Goal: Task Accomplishment & Management: Complete application form

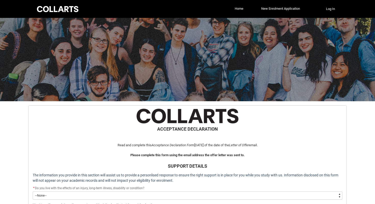
select select "Country_of_Birth_L1.1100"
select select "Citizenship_Options.[DEMOGRAPHIC_DATA]"
select select "ContactLanguageSpokenAtHome.0001"
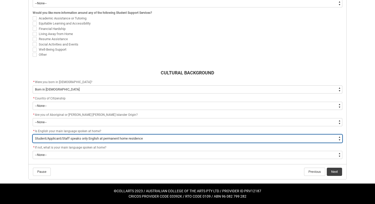
click at [122, 137] on select "--None-- Student/Applicant/Staff speaks only English at permanent home residenc…" at bounding box center [188, 138] width 310 height 8
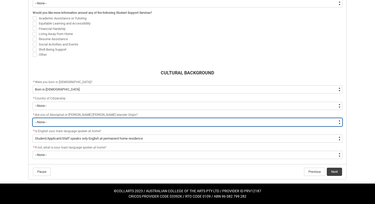
click at [76, 121] on select "--None-- Non indigenous – neither [DEMOGRAPHIC_DATA] nor [PERSON_NAME] [PERSON_…" at bounding box center [188, 122] width 310 height 8
type lightning-select "aboriginalTorresStraitIslander_Options.2"
click at [33, 118] on select "--None-- Non indigenous – neither [DEMOGRAPHIC_DATA] nor [PERSON_NAME] [PERSON_…" at bounding box center [188, 122] width 310 height 8
select select "aboriginalTorresStraitIslander_Options.2"
click at [40, 124] on select "--None-- Non indigenous – neither [DEMOGRAPHIC_DATA] nor [PERSON_NAME] [PERSON_…" at bounding box center [188, 122] width 310 height 8
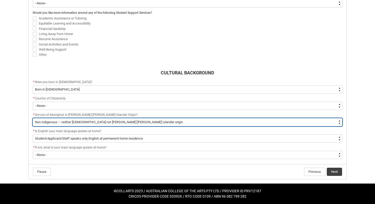
type lightning-select "FlowImplicit__DefaultTextChoiceName"
click at [33, 118] on select "--None-- Non indigenous – neither [DEMOGRAPHIC_DATA] nor [PERSON_NAME] [PERSON_…" at bounding box center [188, 122] width 310 height 8
select select "FlowImplicit__DefaultTextChoiceName"
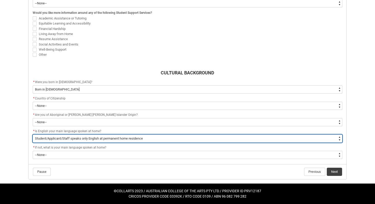
click at [50, 140] on select "--None-- Student/Applicant/Staff speaks only English at permanent home residenc…" at bounding box center [188, 138] width 310 height 8
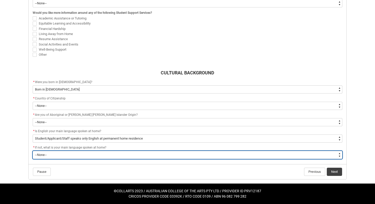
click at [45, 153] on select "--None-- 1101 Gaelic ([GEOGRAPHIC_DATA]) 1102 Irish 1103 Welsh 1199 Celtic, nec…" at bounding box center [188, 155] width 310 height 8
type lightning-select "L3PicklistChoice.1201"
click at [33, 151] on select "--None-- 1101 Gaelic ([GEOGRAPHIC_DATA]) 1102 Irish 1103 Welsh 1199 Celtic, nec…" at bounding box center [188, 155] width 310 height 8
select select "L3PicklistChoice.1201"
click at [58, 156] on select "--None-- 1101 Gaelic ([GEOGRAPHIC_DATA]) 1102 Irish 1103 Welsh 1199 Celtic, nec…" at bounding box center [188, 155] width 310 height 8
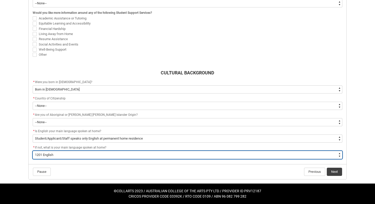
type lightning-select "FlowImplicit__DefaultTextChoiceName"
click at [33, 151] on select "--None-- 1101 Gaelic ([GEOGRAPHIC_DATA]) 1102 Irish 1103 Welsh 1199 Celtic, nec…" at bounding box center [188, 155] width 310 height 8
select select "FlowImplicit__DefaultTextChoiceName"
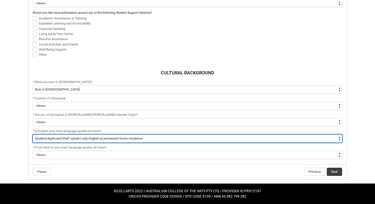
click at [161, 142] on select "--None-- Student/Applicant/Staff speaks only English at permanent home residenc…" at bounding box center [188, 138] width 310 height 8
type lightning-select "FlowImplicit__DefaultTextChoiceName"
click at [33, 134] on select "--None-- Student/Applicant/Staff speaks only English at permanent home residenc…" at bounding box center [188, 138] width 310 height 8
select select "FlowImplicit__DefaultTextChoiceName"
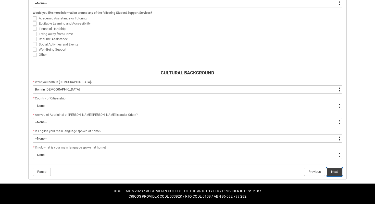
click at [333, 171] on button "Next" at bounding box center [334, 171] width 15 height 8
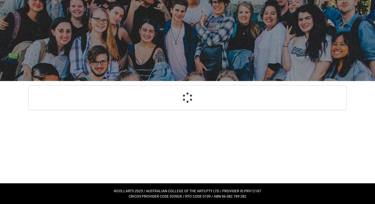
select select "Country_of_Birth_L1.1100"
select select "Citizenship_Options.[DEMOGRAPHIC_DATA]"
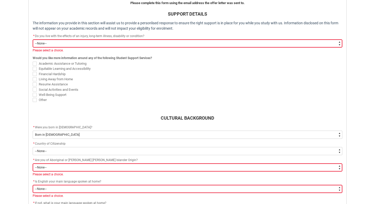
scroll to position [153, 0]
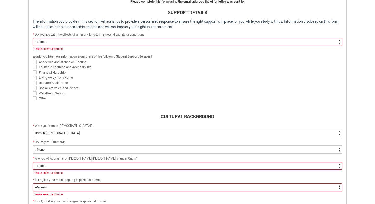
click at [227, 42] on select "--None-- Yes No" at bounding box center [188, 42] width 310 height 8
type lightning-select "Choice_No"
click at [33, 38] on select "--None-- Yes No" at bounding box center [188, 42] width 310 height 8
select select "Choice_No"
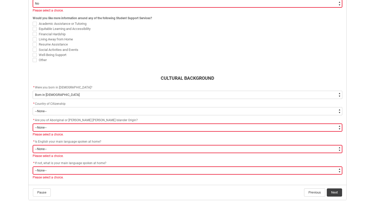
scroll to position [192, 0]
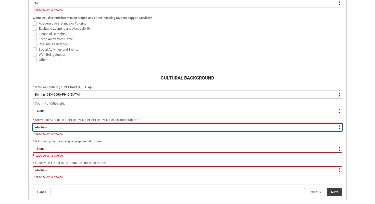
click at [197, 128] on select "--None-- Non indigenous – neither [DEMOGRAPHIC_DATA] nor [PERSON_NAME] [PERSON_…" at bounding box center [188, 127] width 310 height 8
type lightning-select "aboriginalTorresStraitIslander_Options.2"
click at [33, 123] on select "--None-- Non indigenous – neither [DEMOGRAPHIC_DATA] nor [PERSON_NAME] [PERSON_…" at bounding box center [188, 127] width 310 height 8
select select "aboriginalTorresStraitIslander_Options.2"
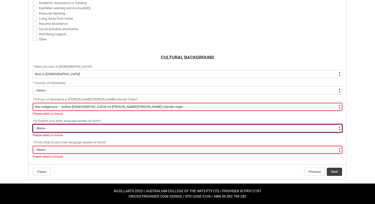
click at [170, 127] on select "--None-- Student/Applicant/Staff speaks only English at permanent home residenc…" at bounding box center [188, 128] width 310 height 8
type lightning-select "ContactLanguageSpokenAtHome.0001"
click at [33, 124] on select "--None-- Student/Applicant/Staff speaks only English at permanent home residenc…" at bounding box center [188, 128] width 310 height 8
select select "ContactLanguageSpokenAtHome.0001"
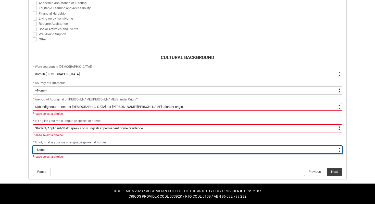
click at [170, 149] on select "--None-- 1101 Gaelic ([GEOGRAPHIC_DATA]) 1102 Irish 1103 Welsh 1199 Celtic, nec…" at bounding box center [188, 150] width 310 height 8
type lightning-select "L3PicklistChoice.1201"
click at [33, 146] on select "--None-- 1101 Gaelic ([GEOGRAPHIC_DATA]) 1102 Irish 1103 Welsh 1199 Celtic, nec…" at bounding box center [188, 150] width 310 height 8
select select "L3PicklistChoice.1201"
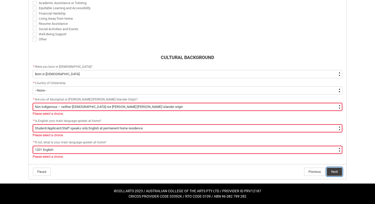
click at [332, 170] on button "Next" at bounding box center [334, 171] width 15 height 8
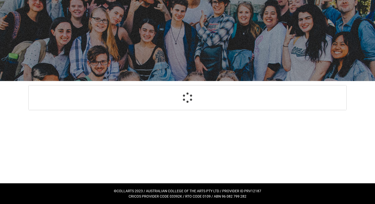
select select "HeardCollarts_Options.Advertising - Google"
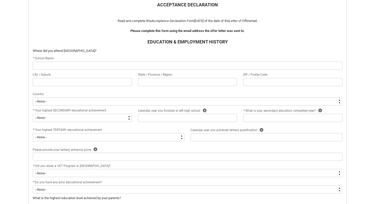
scroll to position [130, 0]
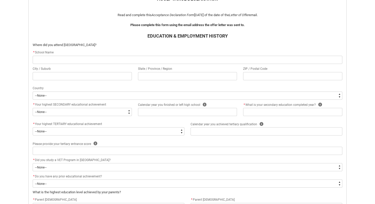
type lightning-primitive-input-simple "V"
type input "V"
type lightning-primitive-input-simple "VI"
type input "VI"
type lightning-primitive-input-simple "VIl"
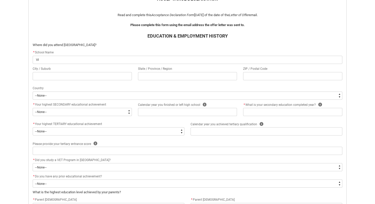
type input "VIl"
type lightning-primitive-input-simple "VIll"
type input "VIll"
type lightning-primitive-input-simple "VIlla"
type input "VIlla"
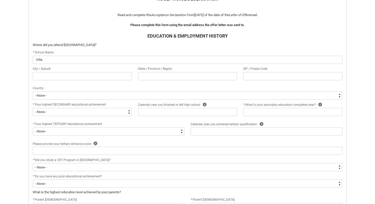
type lightning-primitive-input-simple "VIllan"
type input "VIllan"
type lightning-primitive-input-simple "[PERSON_NAME]"
type input "[PERSON_NAME]"
type lightning-primitive-input-simple "VIllanov"
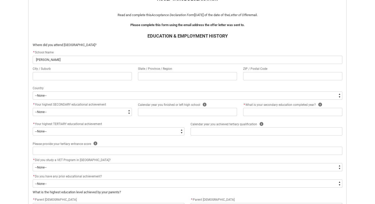
type input "VIllanov"
type lightning-primitive-input-simple "VIllanova"
type input "VIllanova"
type lightning-primitive-input-simple "VIllanova"
type input "VIllanova"
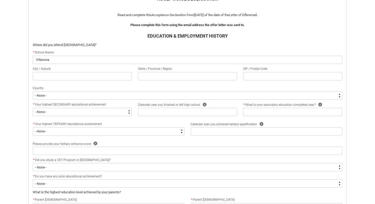
type lightning-primitive-input-simple "VIllanova C"
type input "VIllanova C"
type lightning-primitive-input-simple "VIllanova Co"
type input "VIllanova Co"
type lightning-primitive-input-simple "VIllanova Col"
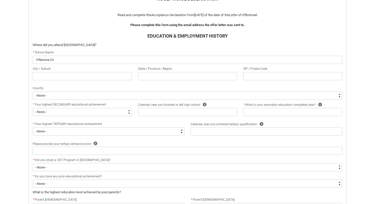
type input "VIllanova Col"
type lightning-primitive-input-simple "VIllanova Coll"
type input "VIllanova Coll"
type lightning-primitive-input-simple "VIllanova Colle"
type input "VIllanova Colle"
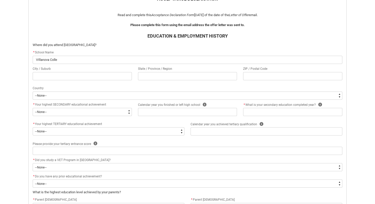
type lightning-primitive-input-simple "VIllanova Colleg"
type input "VIllanova Colleg"
type lightning-primitive-input-simple "[GEOGRAPHIC_DATA]"
type input "[GEOGRAPHIC_DATA]"
type lightning-primitive-input-simple "[GEOGRAPHIC_DATA]"
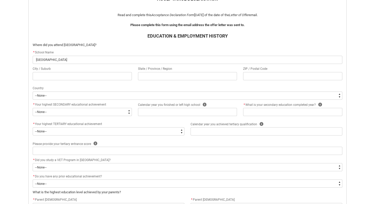
type input "[GEOGRAPHIC_DATA]"
click at [40, 57] on input "[GEOGRAPHIC_DATA]" at bounding box center [188, 60] width 310 height 8
type lightning-primitive-input-simple "[GEOGRAPHIC_DATA]"
type input "[GEOGRAPHIC_DATA]"
type lightning-primitive-input-simple "[GEOGRAPHIC_DATA]"
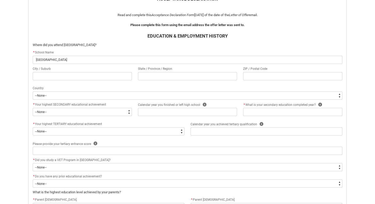
type input "[GEOGRAPHIC_DATA]"
type lightning-primitive-input-simple "[GEOGRAPHIC_DATA]"
type input "[GEOGRAPHIC_DATA]"
type lightning-primitive-input-simple "[GEOGRAPHIC_DATA]"
type input "[GEOGRAPHIC_DATA]"
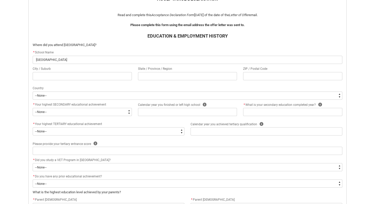
type lightning-primitive-input-simple "[GEOGRAPHIC_DATA]"
type input "[GEOGRAPHIC_DATA]"
type lightning-primitive-input-simple "[GEOGRAPHIC_DATA]"
type input "[GEOGRAPHIC_DATA]"
click at [54, 76] on input "REDU_Acceptance_Declaration flow" at bounding box center [82, 76] width 99 height 8
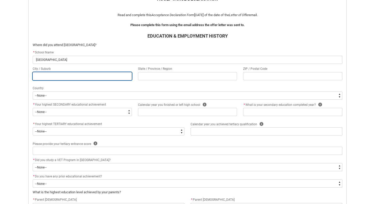
type lightning-primitive-input-simple "C"
type input "C"
type lightning-primitive-input-simple "Co"
type input "Co"
type lightning-primitive-input-simple "Coo"
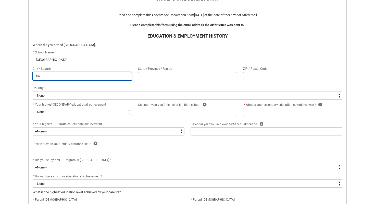
type input "Coo"
type lightning-primitive-input-simple "Coor"
type input "Coor"
type lightning-primitive-input-simple "Coo"
type input "Coo"
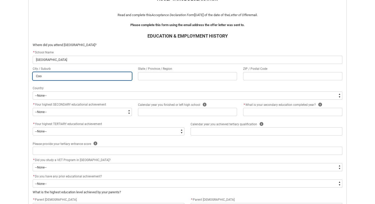
type lightning-primitive-input-simple "Co"
type input "Co"
type lightning-primitive-input-simple "Coo"
type input "Coo"
type lightning-primitive-input-simple "Co"
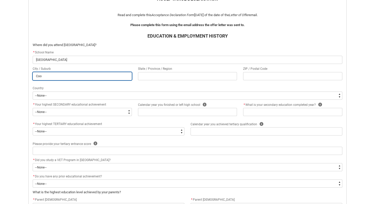
type input "Co"
type lightning-primitive-input-simple "Cor"
type input "Cor"
type lightning-primitive-input-simple "Corp"
type input "Corp"
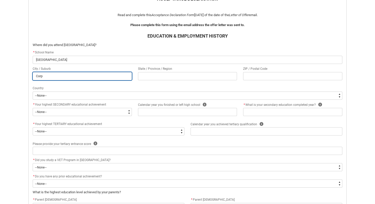
type lightning-primitive-input-simple "Corpa"
type input "Corpa"
type lightning-primitive-input-simple "Corpar"
type input "Corpar"
type lightning-primitive-input-simple "Corparo"
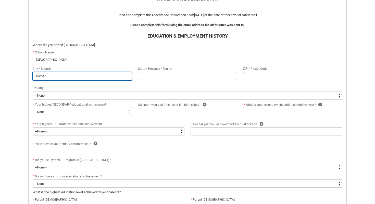
type input "Corparo"
type lightning-primitive-input-simple "Corparoo"
type input "Corparoo"
type lightning-primitive-input-simple "Corparo"
type input "Corparo"
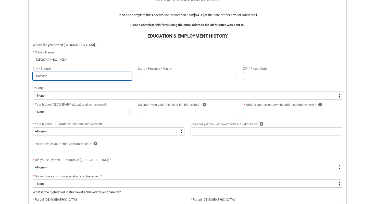
type lightning-primitive-input-simple "Corpar"
type input "Corpar"
type lightning-primitive-input-simple "Corpa"
type input "Corpa"
type lightning-primitive-input-simple "Corp"
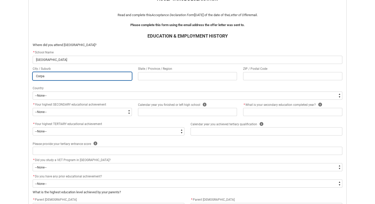
type input "Corp"
type lightning-primitive-input-simple "Cor"
type input "Cor"
type lightning-primitive-input-simple "Co"
type input "Co"
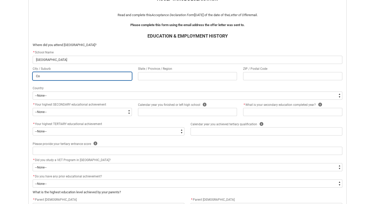
type lightning-primitive-input-simple "Coo"
type input "Coo"
type lightning-primitive-input-simple "Coor"
type input "Coor"
type lightning-primitive-input-simple "Coorp"
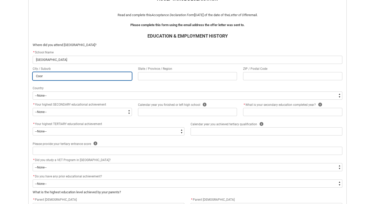
type input "Coorp"
type lightning-primitive-input-simple "Coorpa"
type input "Coorpa"
type lightning-primitive-input-simple "Coorpar"
type input "Coorpar"
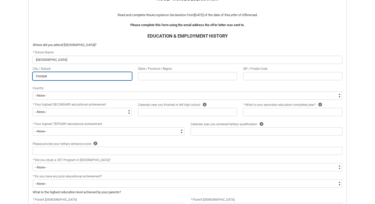
type lightning-primitive-input-simple "Coorparo"
type input "Coorparo"
type lightning-primitive-input-simple "Coorparoo"
type input "Coorparoo"
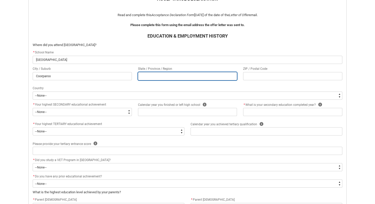
click at [199, 80] on input "REDU_Acceptance_Declaration flow" at bounding box center [187, 76] width 99 height 8
type lightning-primitive-input-simple "Q"
type input "Q"
type lightning-primitive-input-simple "Qu"
type input "Qu"
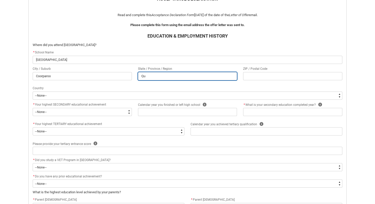
type lightning-primitive-input-simple "Que"
type input "Que"
type lightning-primitive-input-simple "Quee"
type input "Quee"
type lightning-primitive-input-simple "Queen"
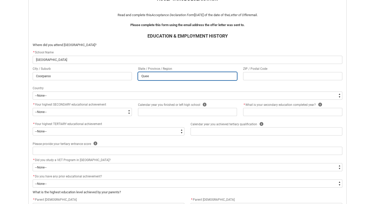
type input "Queen"
type lightning-primitive-input-simple "Queens"
type input "Queens"
type lightning-primitive-input-simple "Queensl"
type input "Queensl"
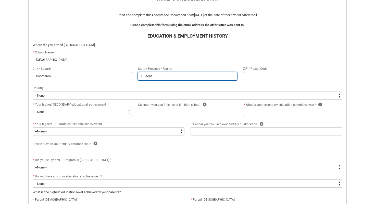
type lightning-primitive-input-simple "Queensla"
type input "Queensla"
type lightning-primitive-input-simple "Queenslan"
type input "Queenslan"
type lightning-primitive-input-simple "[GEOGRAPHIC_DATA]"
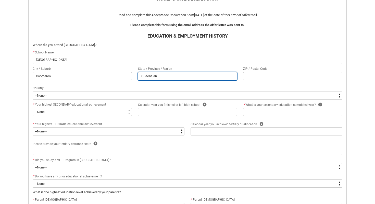
type input "[GEOGRAPHIC_DATA]"
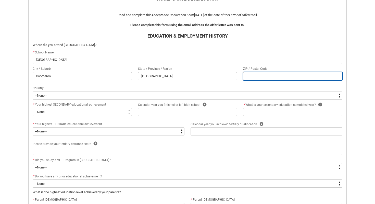
click at [252, 76] on input "REDU_Acceptance_Declaration flow" at bounding box center [292, 76] width 99 height 8
type lightning-primitive-input-simple "4"
type input "4"
type lightning-primitive-input-simple "41"
type input "41"
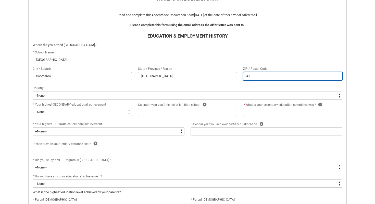
type lightning-primitive-input-simple "415"
type input "415"
type lightning-primitive-input-simple "4151"
type input "4151"
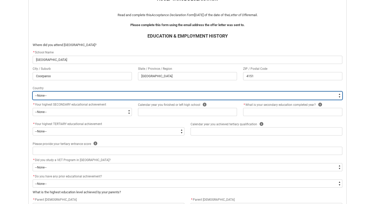
click at [82, 95] on select "--[GEOGRAPHIC_DATA]-- [GEOGRAPHIC_DATA] [GEOGRAPHIC_DATA] [GEOGRAPHIC_DATA] [GE…" at bounding box center [188, 95] width 310 height 8
type lightning-select "CountryOptions.[GEOGRAPHIC_DATA]"
click at [33, 91] on select "--[GEOGRAPHIC_DATA]-- [GEOGRAPHIC_DATA] [GEOGRAPHIC_DATA] [GEOGRAPHIC_DATA] [GE…" at bounding box center [188, 95] width 310 height 8
select select "CountryOptions.[GEOGRAPHIC_DATA]"
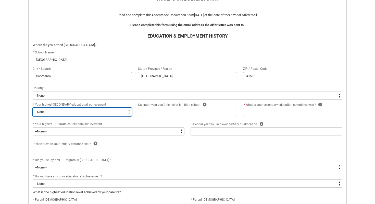
click at [56, 113] on select "--None-- Did not go to school Year 8 or below Year 9 or equivalent Completed Ye…" at bounding box center [82, 112] width 99 height 8
type lightning-select "HighestSchoolLevel_10"
click at [33, 108] on select "--None-- Did not go to school Year 8 or below Year 9 or equivalent Completed Ye…" at bounding box center [82, 112] width 99 height 8
select select "HighestSchoolLevel_10"
click at [92, 112] on select "--None-- Did not go to school Year 8 or below Year 9 or equivalent Completed Ye…" at bounding box center [82, 112] width 99 height 8
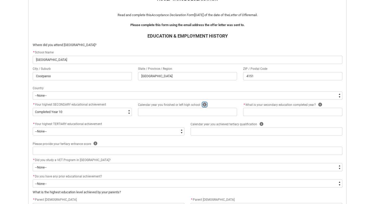
click at [203, 103] on icon "REDU_Acceptance_Declaration flow" at bounding box center [205, 105] width 4 height 4
click at [189, 116] on flowruntime-screen-field "Calendar year you finished or left high school Help" at bounding box center [187, 110] width 105 height 16
click at [189, 114] on input "REDU_Acceptance_Declaration flow" at bounding box center [187, 112] width 99 height 8
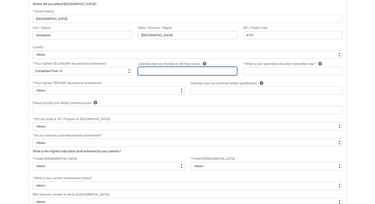
scroll to position [172, 0]
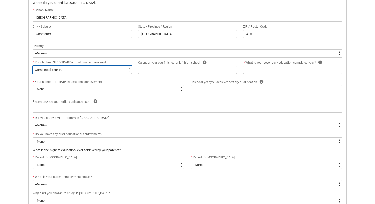
click at [82, 72] on select "--None-- Did not go to school Year 8 or below Year 9 or equivalent Completed Ye…" at bounding box center [82, 70] width 99 height 8
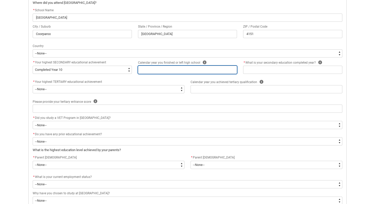
click at [150, 70] on input "REDU_Acceptance_Declaration flow" at bounding box center [187, 70] width 99 height 8
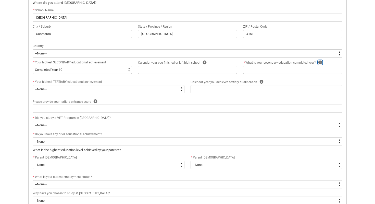
click at [320, 62] on icon "REDU_Acceptance_Declaration flow" at bounding box center [321, 63] width 4 height 4
click at [266, 74] on flowruntime-screen-field "* What is your secondary education completed year? Help" at bounding box center [292, 67] width 105 height 16
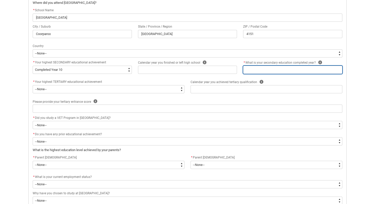
click at [260, 72] on input "REDU_Acceptance_Declaration flow" at bounding box center [292, 70] width 99 height 8
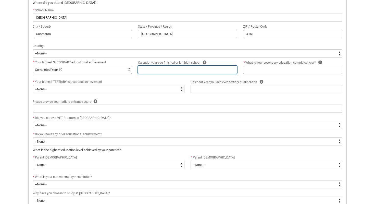
click at [213, 71] on input "REDU_Acceptance_Declaration flow" at bounding box center [187, 70] width 99 height 8
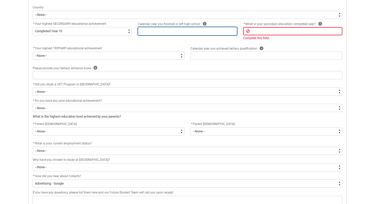
scroll to position [257, 0]
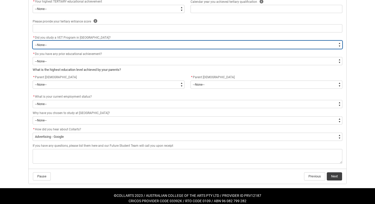
click at [172, 44] on select "--None-- Yes No" at bounding box center [188, 45] width 310 height 8
click at [33, 41] on select "--None-- Yes No" at bounding box center [188, 45] width 310 height 8
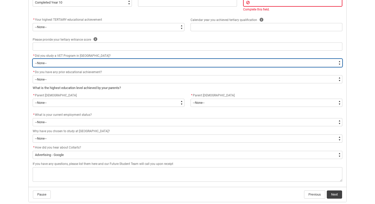
scroll to position [237, 0]
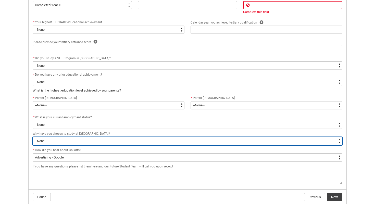
click at [176, 139] on select "--None-- To get a job To develop my existing business To start my own business …" at bounding box center [188, 141] width 310 height 8
type lightning-select "StudyReason_Options.01"
click at [33, 137] on select "--None-- To get a job To develop my existing business To start my own business …" at bounding box center [188, 141] width 310 height 8
select select "StudyReason_Options.01"
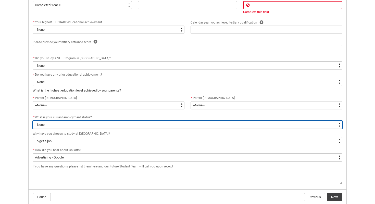
click at [123, 125] on select "--None-- [DEMOGRAPHIC_DATA] [DEMOGRAPHIC_DATA] [DEMOGRAPHIC_DATA] - not employi…" at bounding box center [188, 124] width 310 height 8
type lightning-select "EmploymentStatus_Options.02"
click at [33, 120] on select "--None-- [DEMOGRAPHIC_DATA] [DEMOGRAPHIC_DATA] [DEMOGRAPHIC_DATA] - not employi…" at bounding box center [188, 124] width 310 height 8
select select "EmploymentStatus_Options.02"
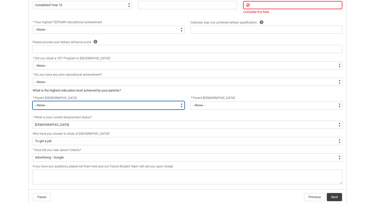
click at [65, 106] on select "--None-- Postgraduate qualification (e.g. Postgraduate Diploma, Master's, PhD) …" at bounding box center [109, 105] width 152 height 8
